Goal: Transaction & Acquisition: Purchase product/service

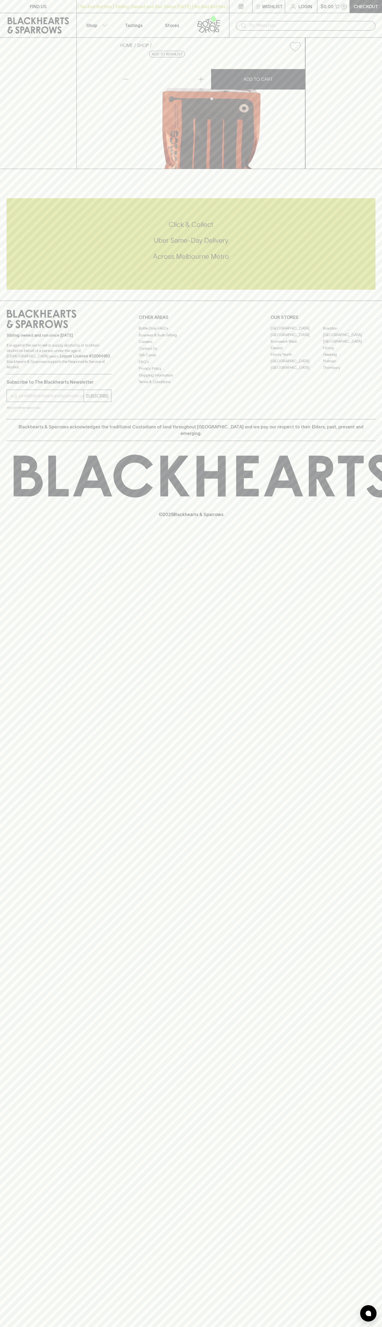
click at [32, 20] on icon at bounding box center [38, 25] width 61 height 16
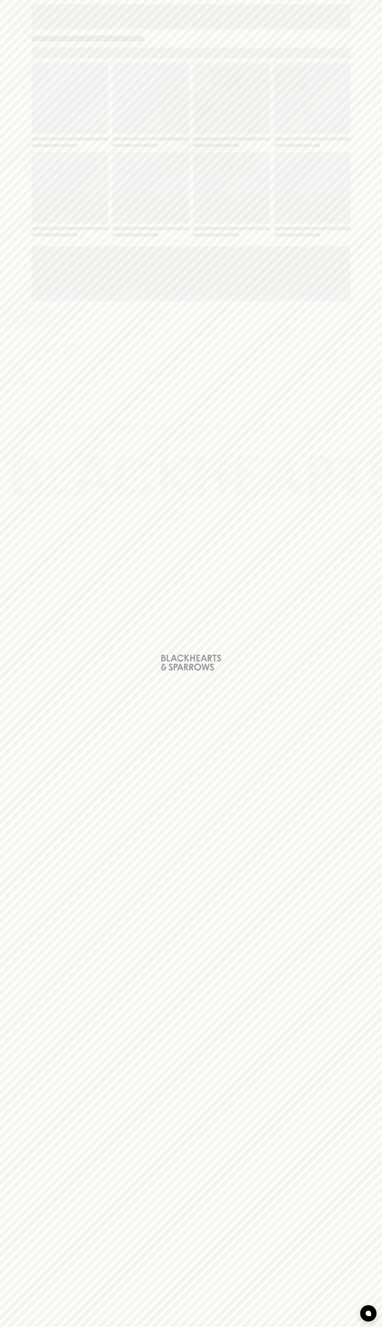
click at [253, 1327] on html "FIND US | No Bad Bottles | Sibling Owned and Run Since 2006 | No Bad Bottles | …" at bounding box center [191, 663] width 382 height 1327
click at [8, 597] on div "Loading" at bounding box center [191, 663] width 382 height 1327
